Goal: Task Accomplishment & Management: Manage account settings

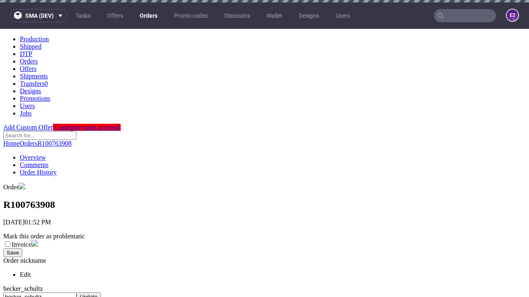
scroll to position [337, 0]
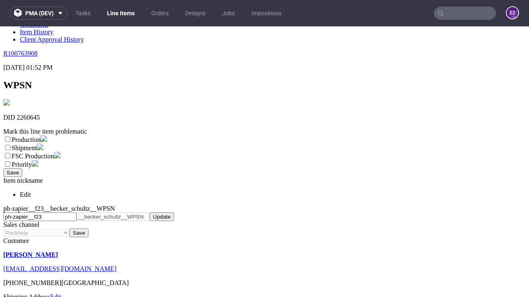
scroll to position [145, 0]
select select "dtp_ca_needed"
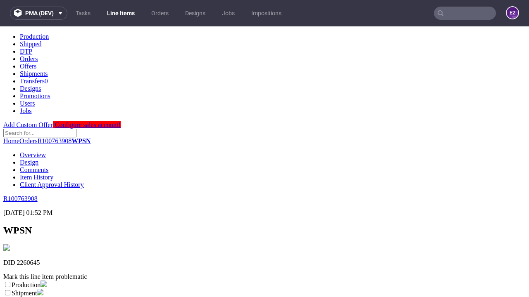
scroll to position [0, 0]
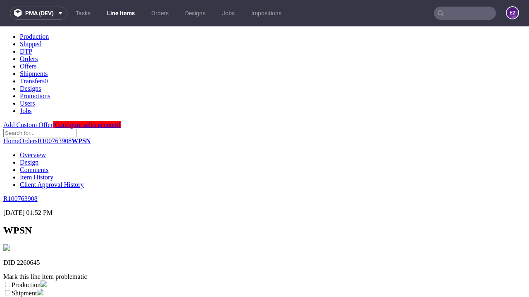
checkbox input "true"
